Goal: Browse casually

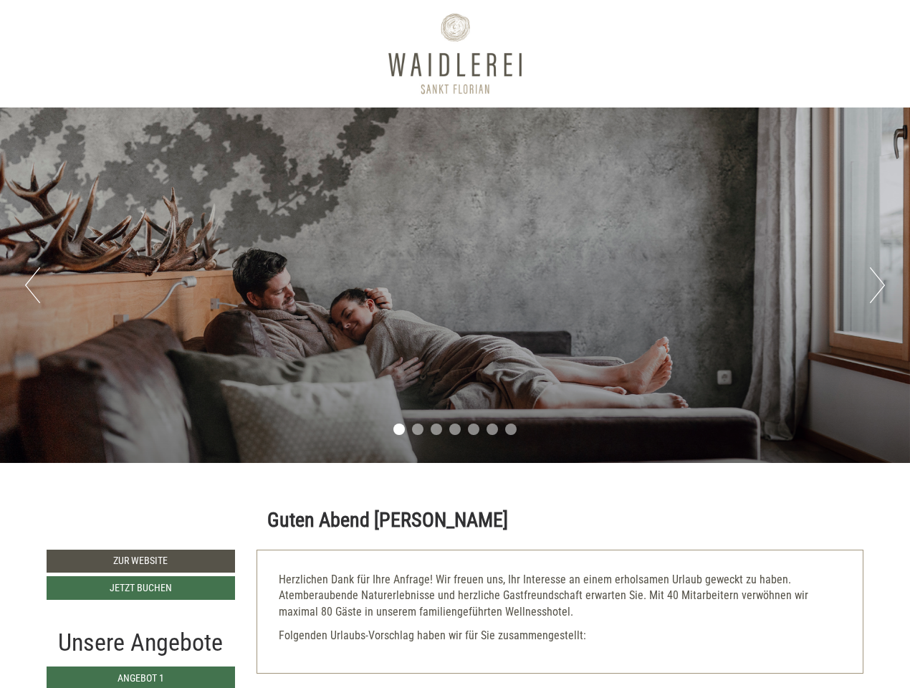
click at [455, 344] on div "Previous Next 1 2 3 4 5 6 7" at bounding box center [455, 284] width 910 height 355
click at [32, 285] on button "Previous" at bounding box center [32, 285] width 15 height 36
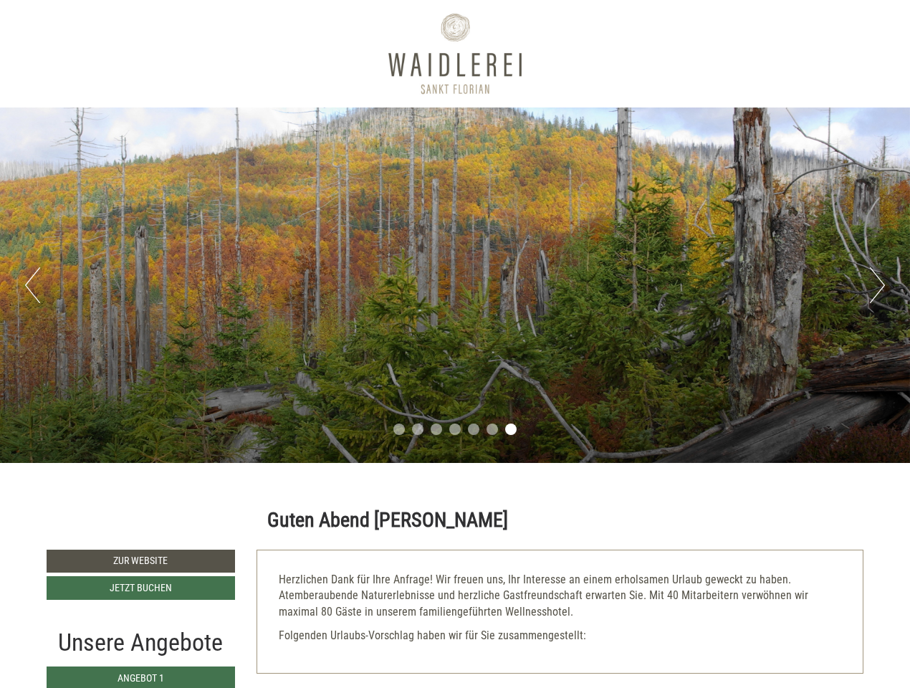
click at [455, 285] on div "Previous Next 1 2 3 4 5 6 7" at bounding box center [455, 284] width 910 height 355
click at [877, 285] on button "Next" at bounding box center [877, 285] width 15 height 36
click at [399, 429] on li "1" at bounding box center [398, 428] width 11 height 11
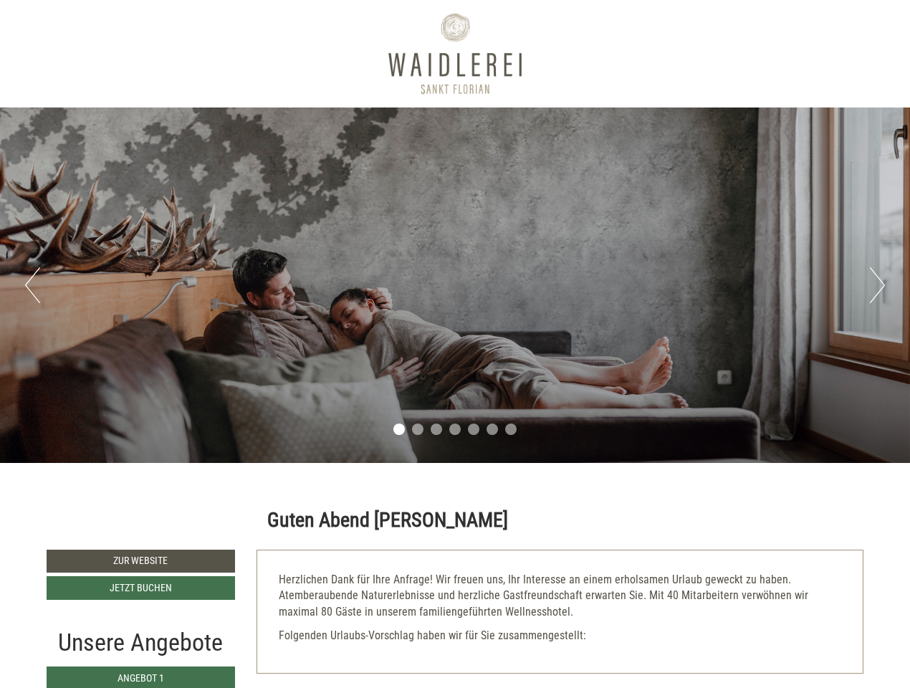
click at [418, 429] on li "2" at bounding box center [417, 428] width 11 height 11
click at [436, 429] on li "3" at bounding box center [435, 428] width 11 height 11
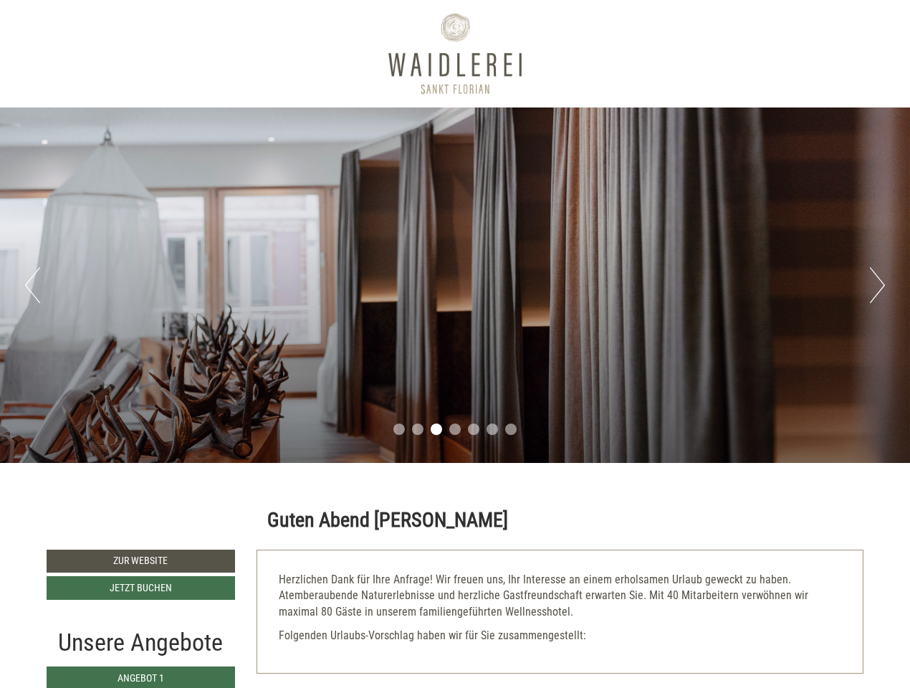
click at [455, 429] on li "4" at bounding box center [454, 428] width 11 height 11
click at [473, 429] on li "5" at bounding box center [473, 428] width 11 height 11
click at [492, 429] on li "6" at bounding box center [491, 428] width 11 height 11
